Goal: Task Accomplishment & Management: Manage account settings

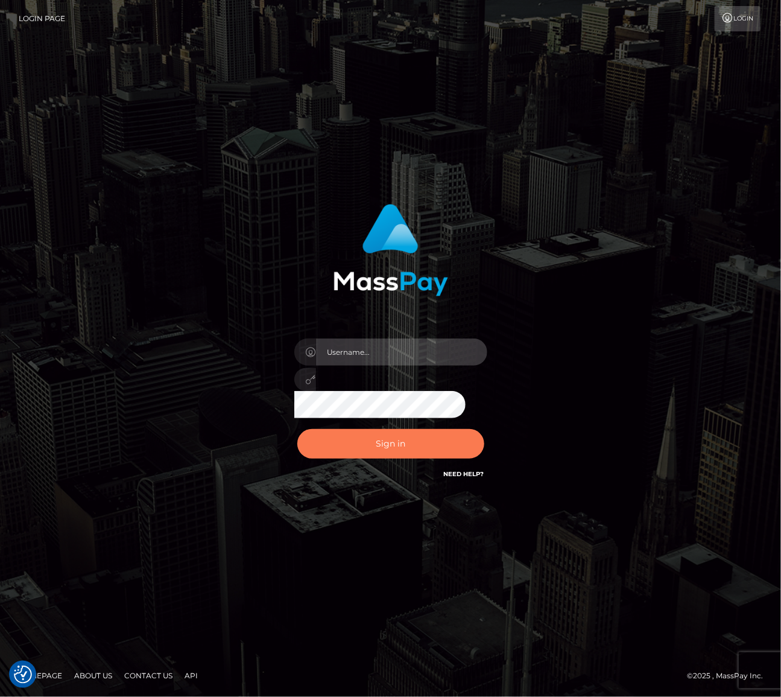
type input "[PERSON_NAME].spree"
click at [401, 430] on button "Sign in" at bounding box center [390, 444] width 187 height 30
click at [400, 445] on button "Sign in" at bounding box center [390, 444] width 187 height 30
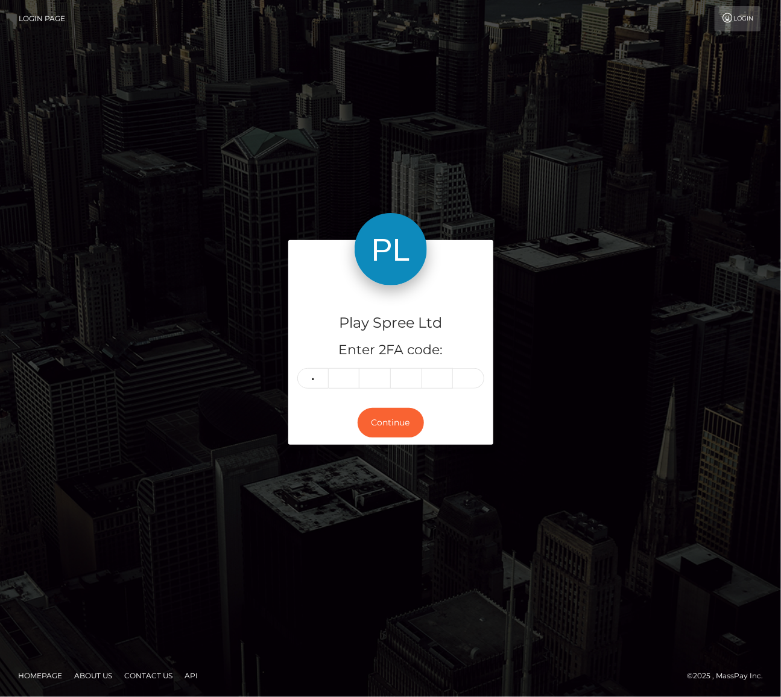
type input "3"
type input "2"
type input "9"
type input "3"
type input "9"
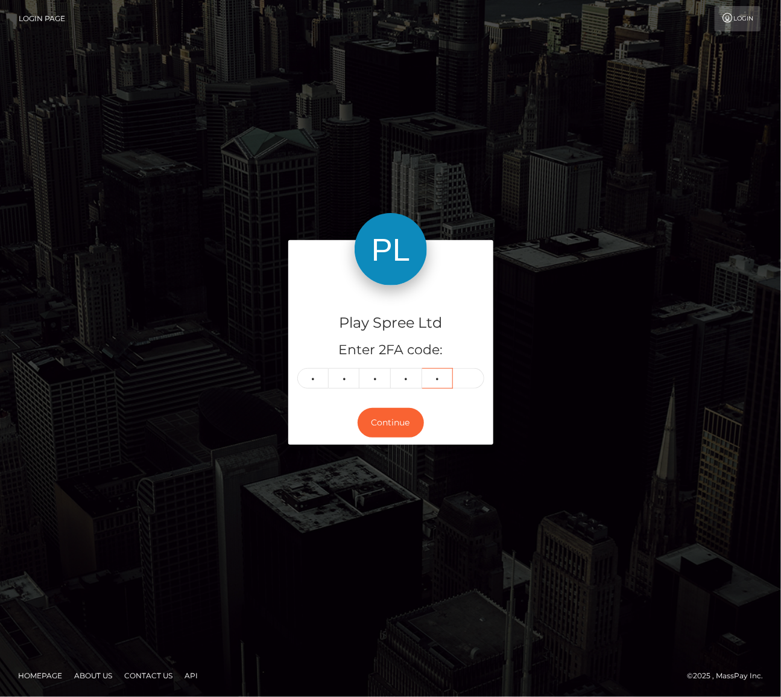
type input "4"
type input "2"
type input "9"
type input "3"
type input "9"
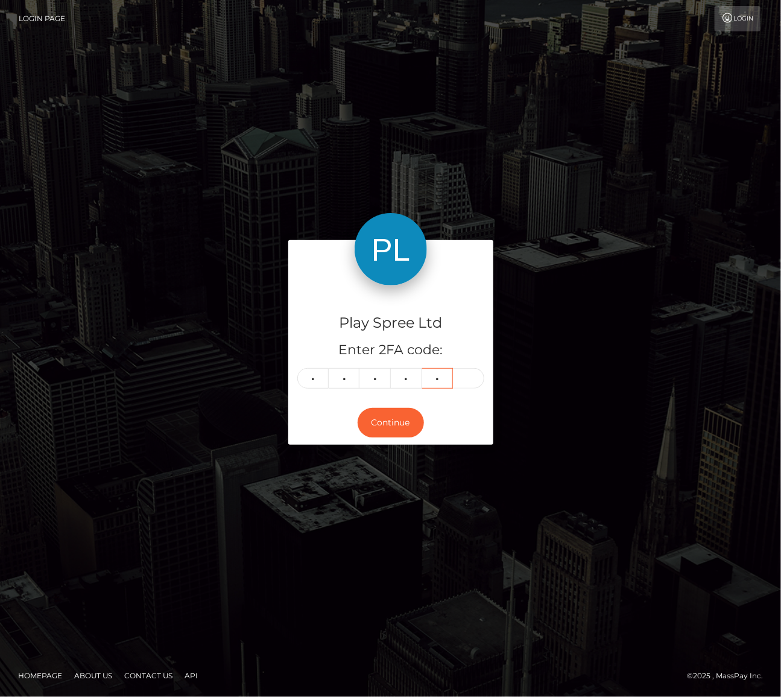
type input "4"
type input "5"
